Goal: Information Seeking & Learning: Compare options

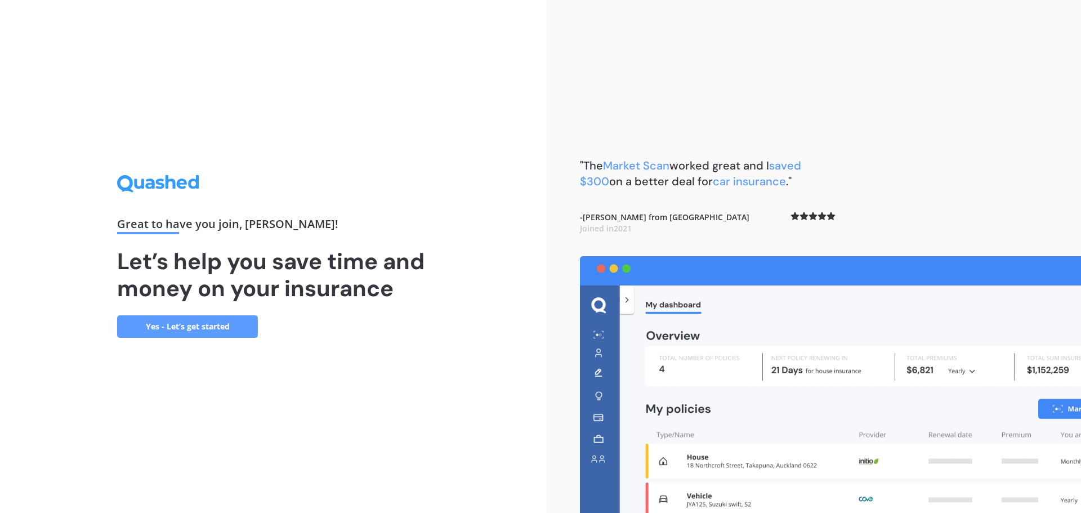
click at [217, 323] on link "Yes - Let’s get started" at bounding box center [187, 326] width 141 height 23
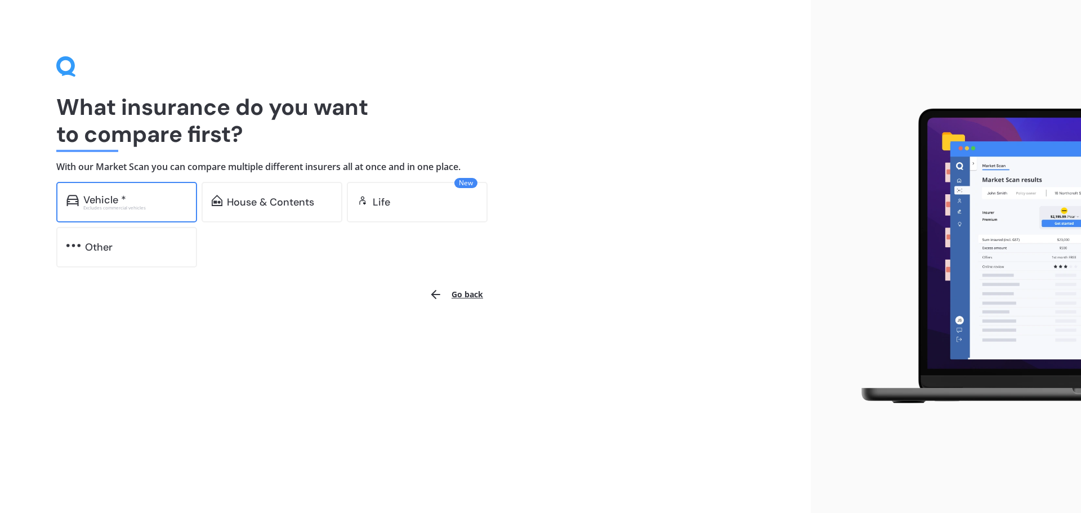
click at [169, 210] on div "Vehicle * Excludes commercial vehicles" at bounding box center [126, 202] width 141 height 41
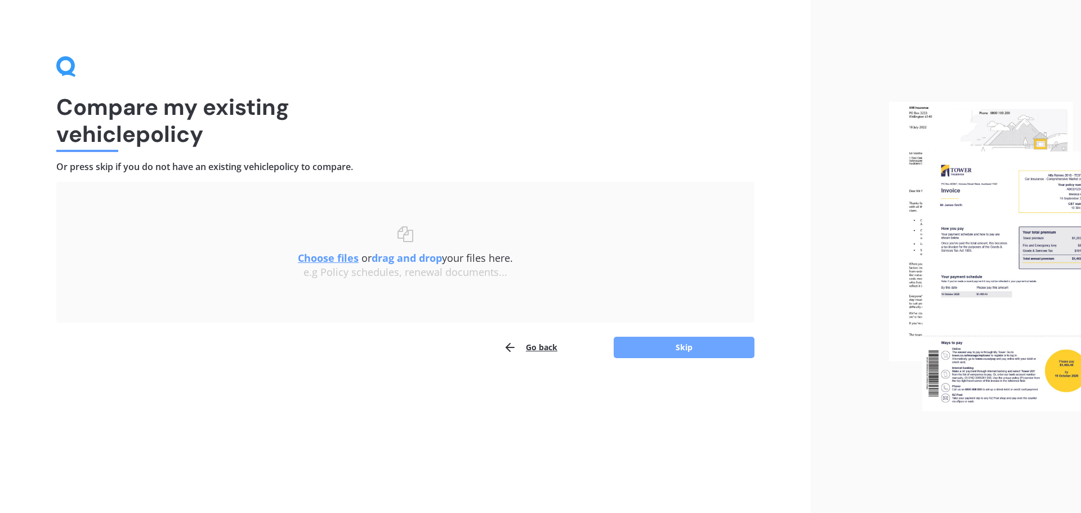
click at [651, 344] on button "Skip" at bounding box center [684, 347] width 141 height 21
